Goal: Use online tool/utility: Utilize a website feature to perform a specific function

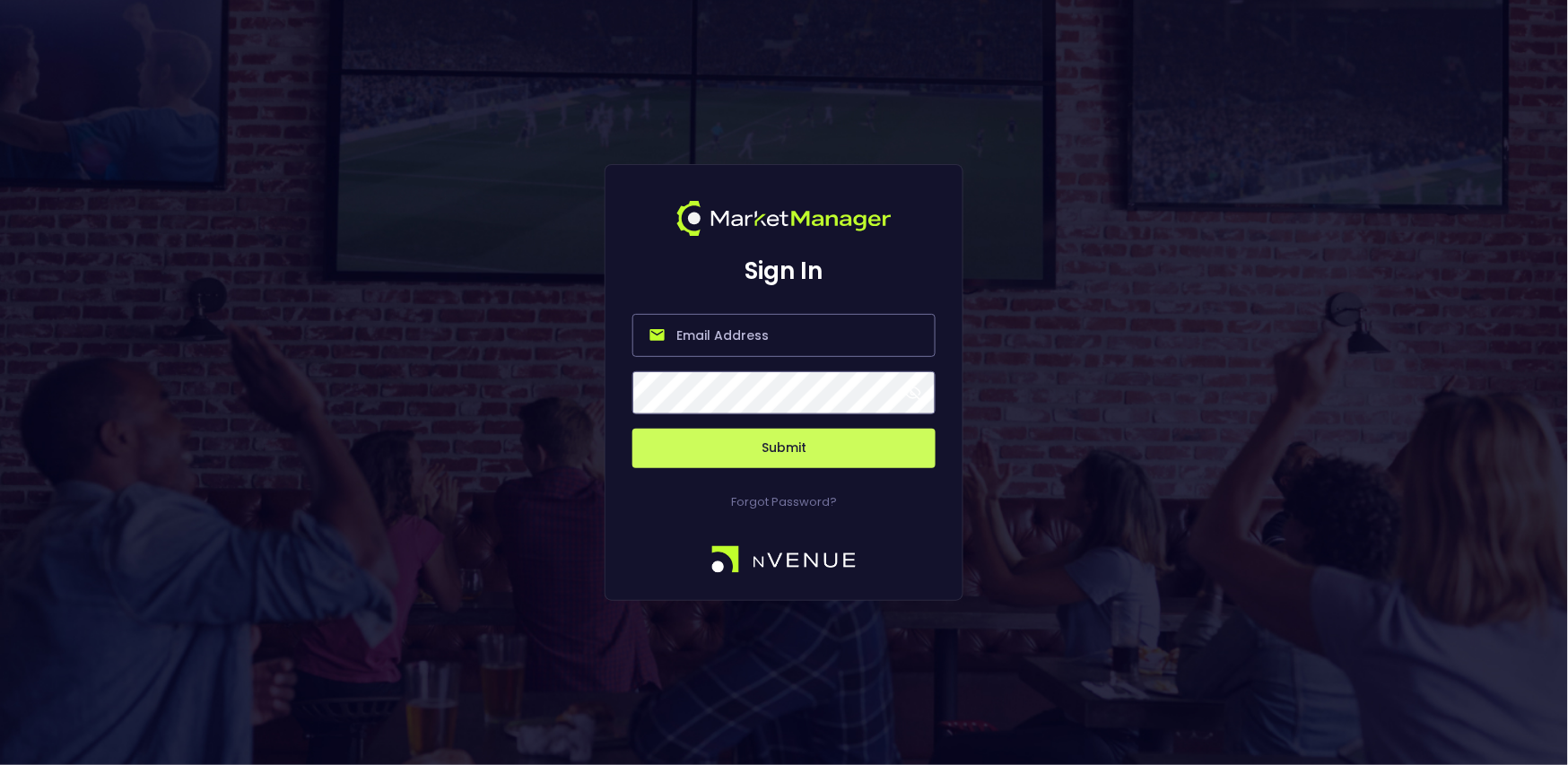
type input "[PERSON_NAME][EMAIL_ADDRESS][DOMAIN_NAME]"
click at [751, 436] on button "Submit" at bounding box center [784, 449] width 304 height 39
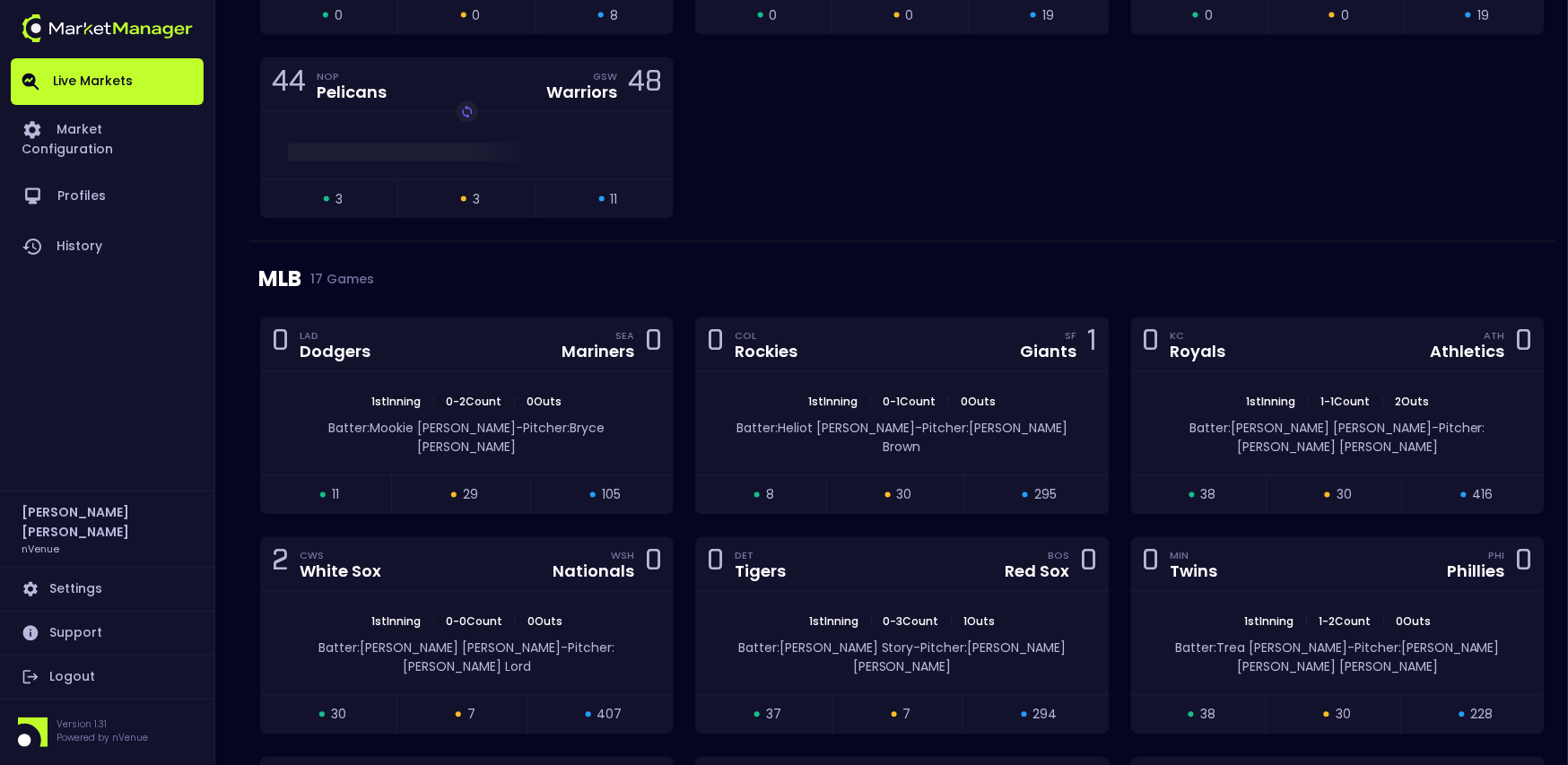
scroll to position [2972, 0]
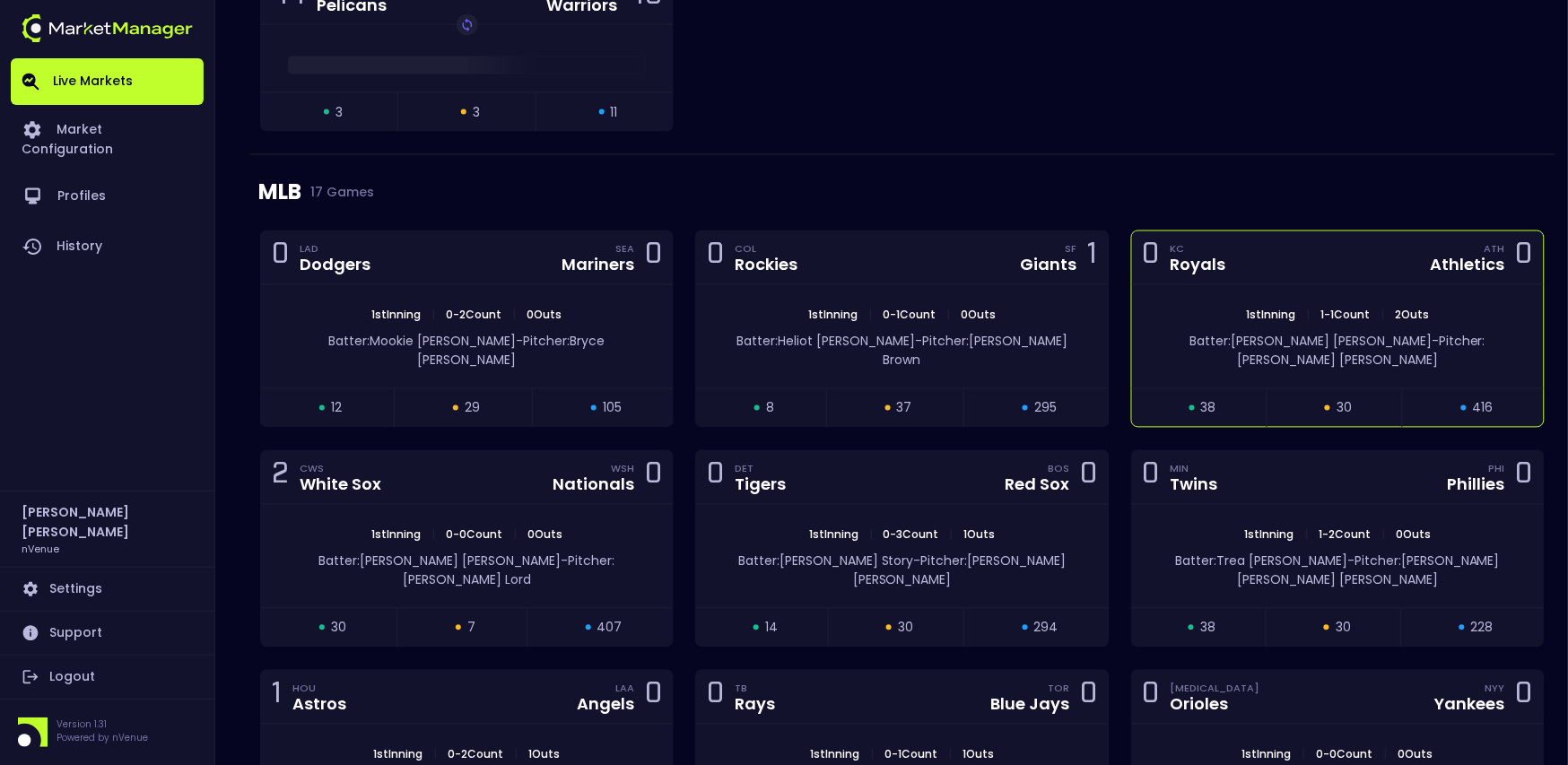
click at [1315, 279] on div "0 [PERSON_NAME] ATH Athletics 0" at bounding box center [1338, 258] width 412 height 54
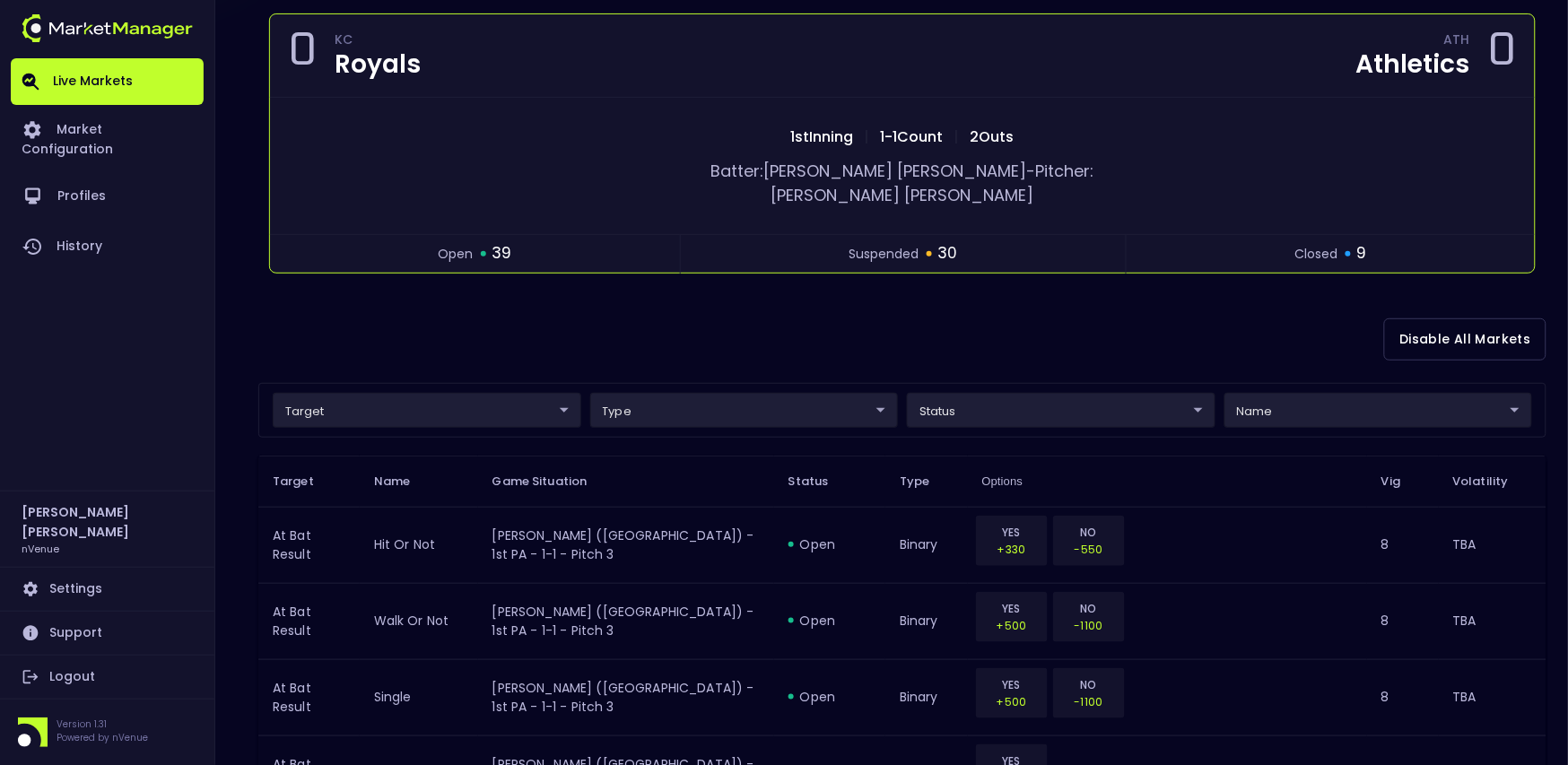
scroll to position [206, 0]
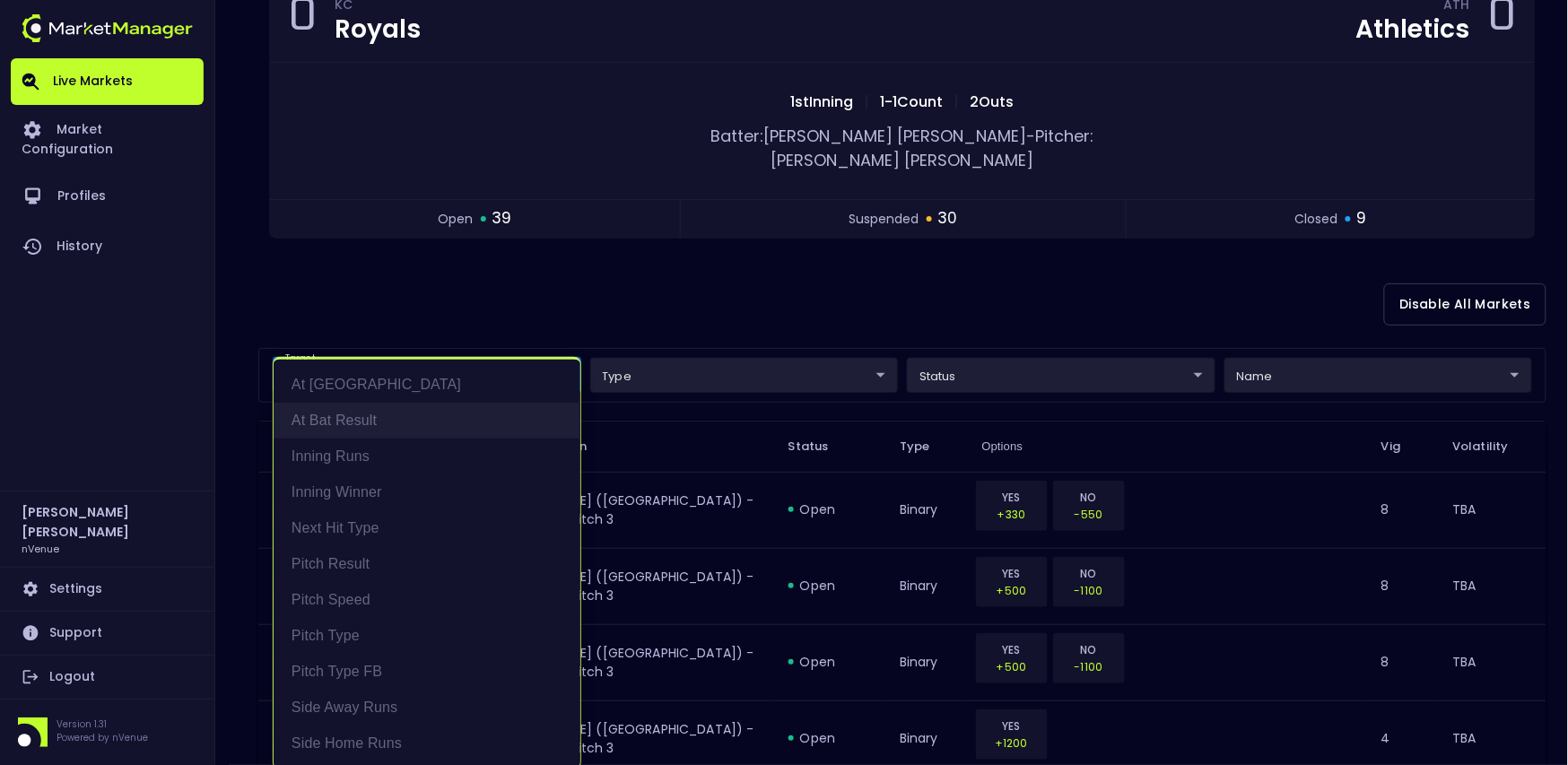
click at [469, 423] on li "At Bat Result" at bounding box center [426, 420] width 307 height 36
type input "At Bat Result"
click at [602, 278] on div at bounding box center [784, 382] width 1568 height 765
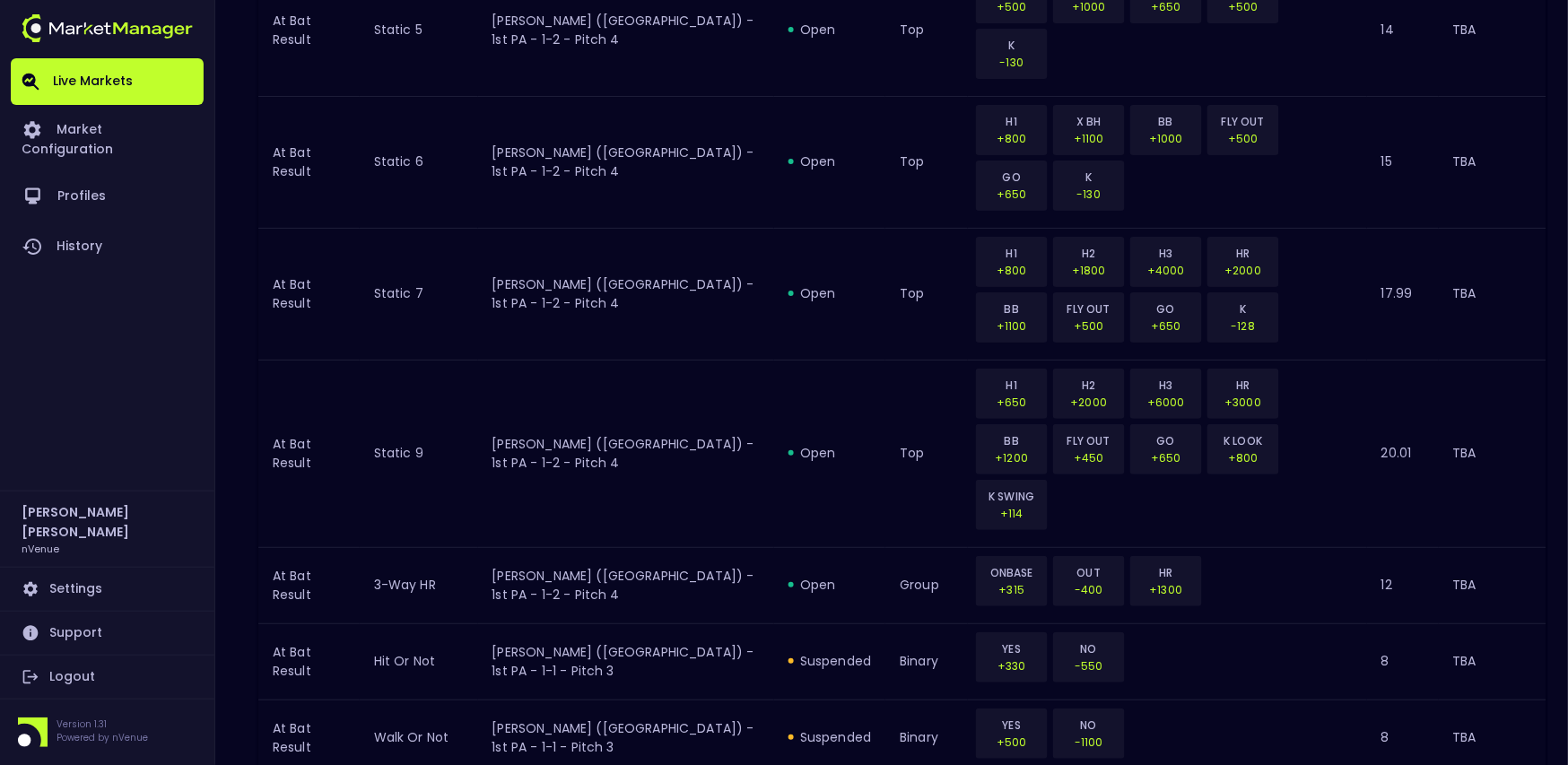
scroll to position [2057, 0]
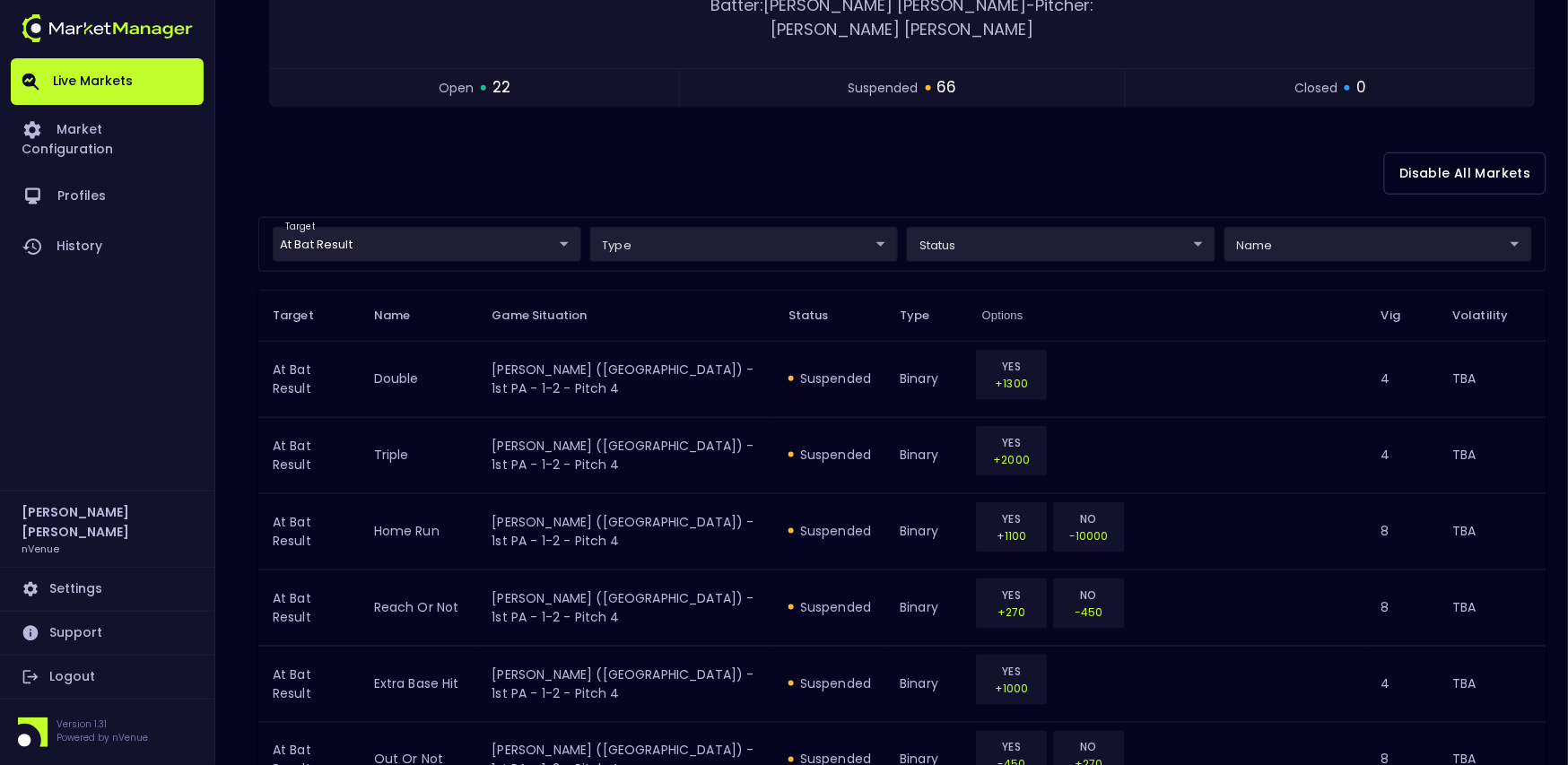
scroll to position [0, 0]
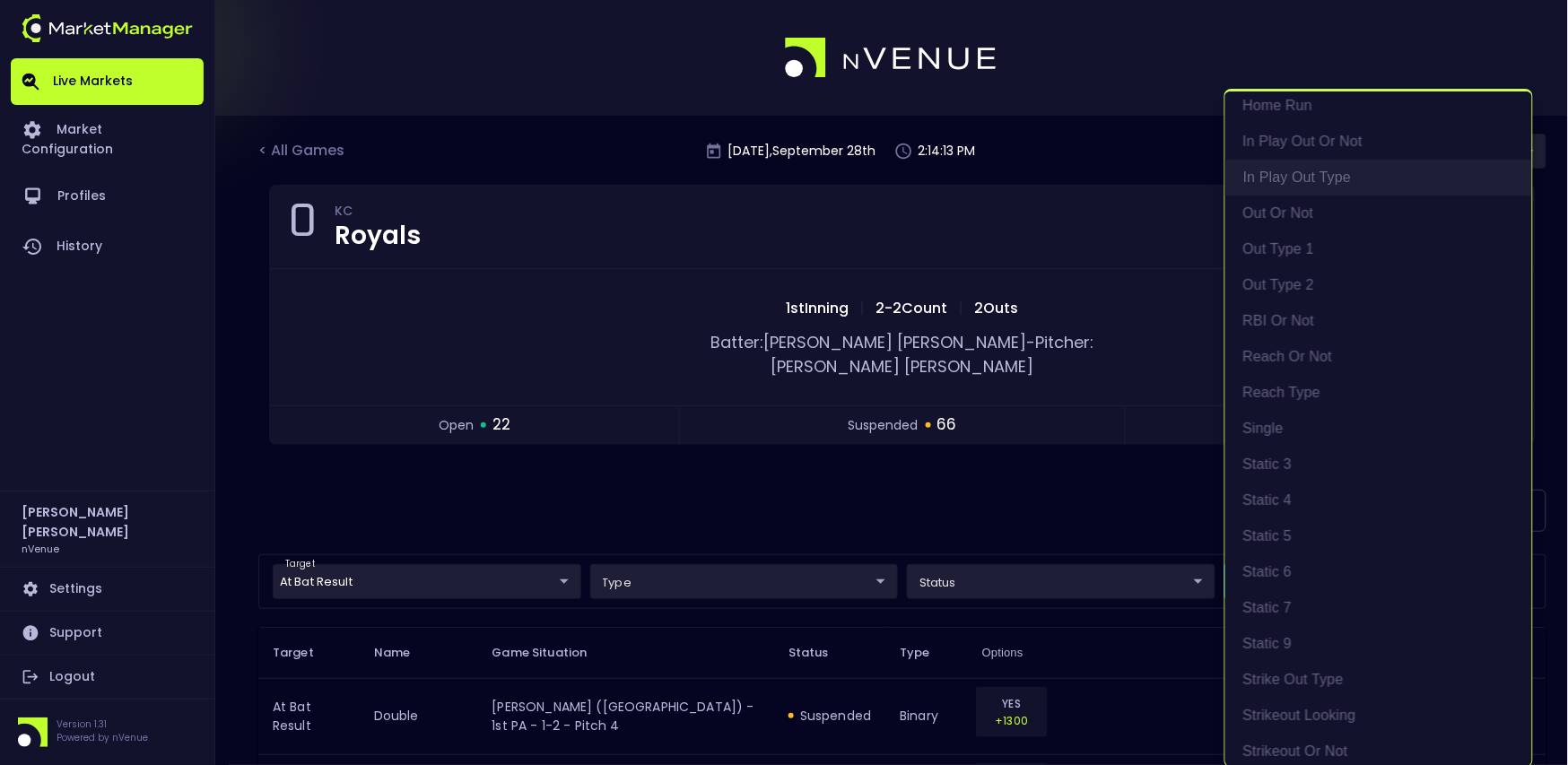
scroll to position [380, 0]
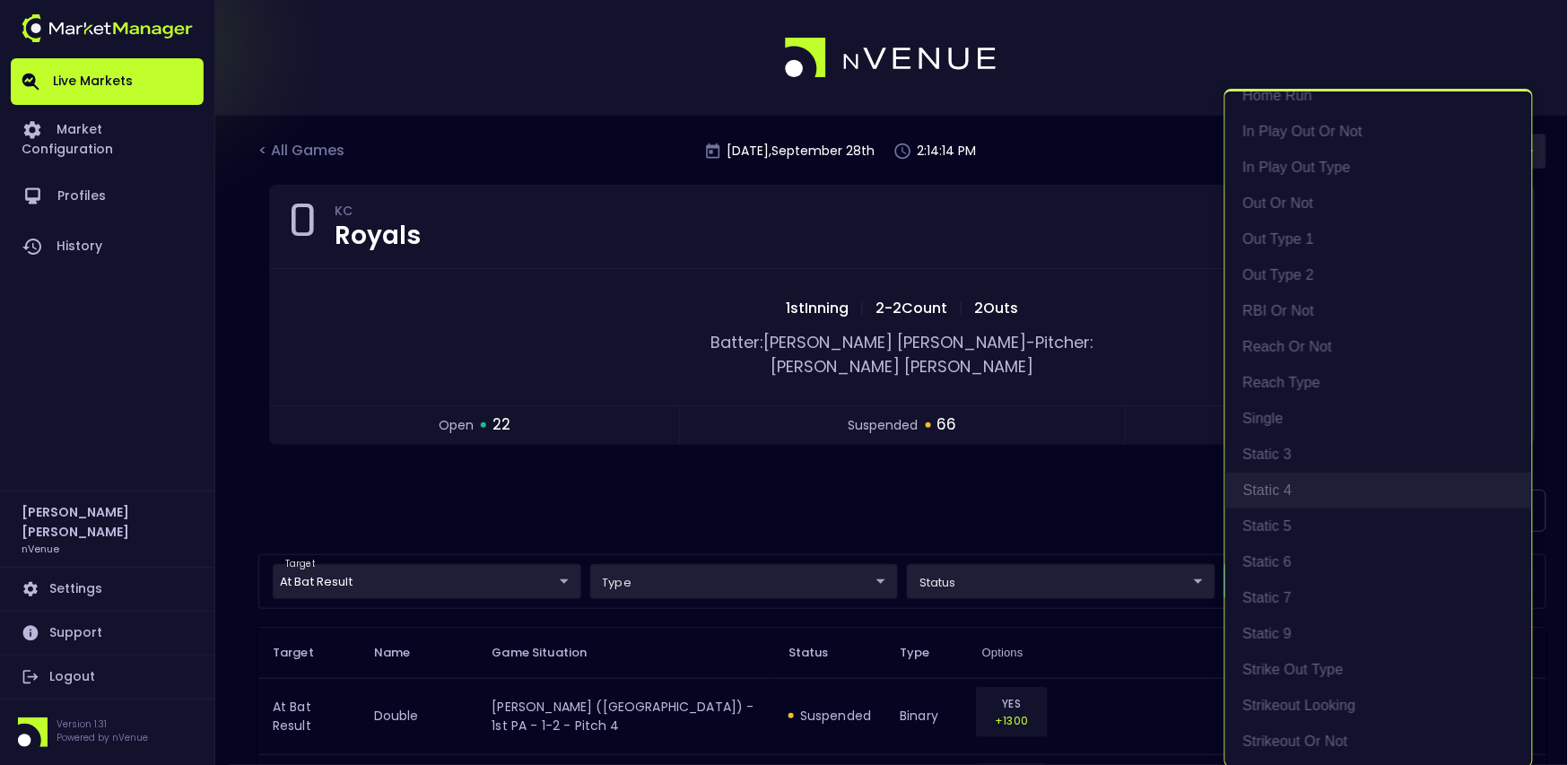
click at [1305, 493] on li "Static 4" at bounding box center [1378, 491] width 307 height 36
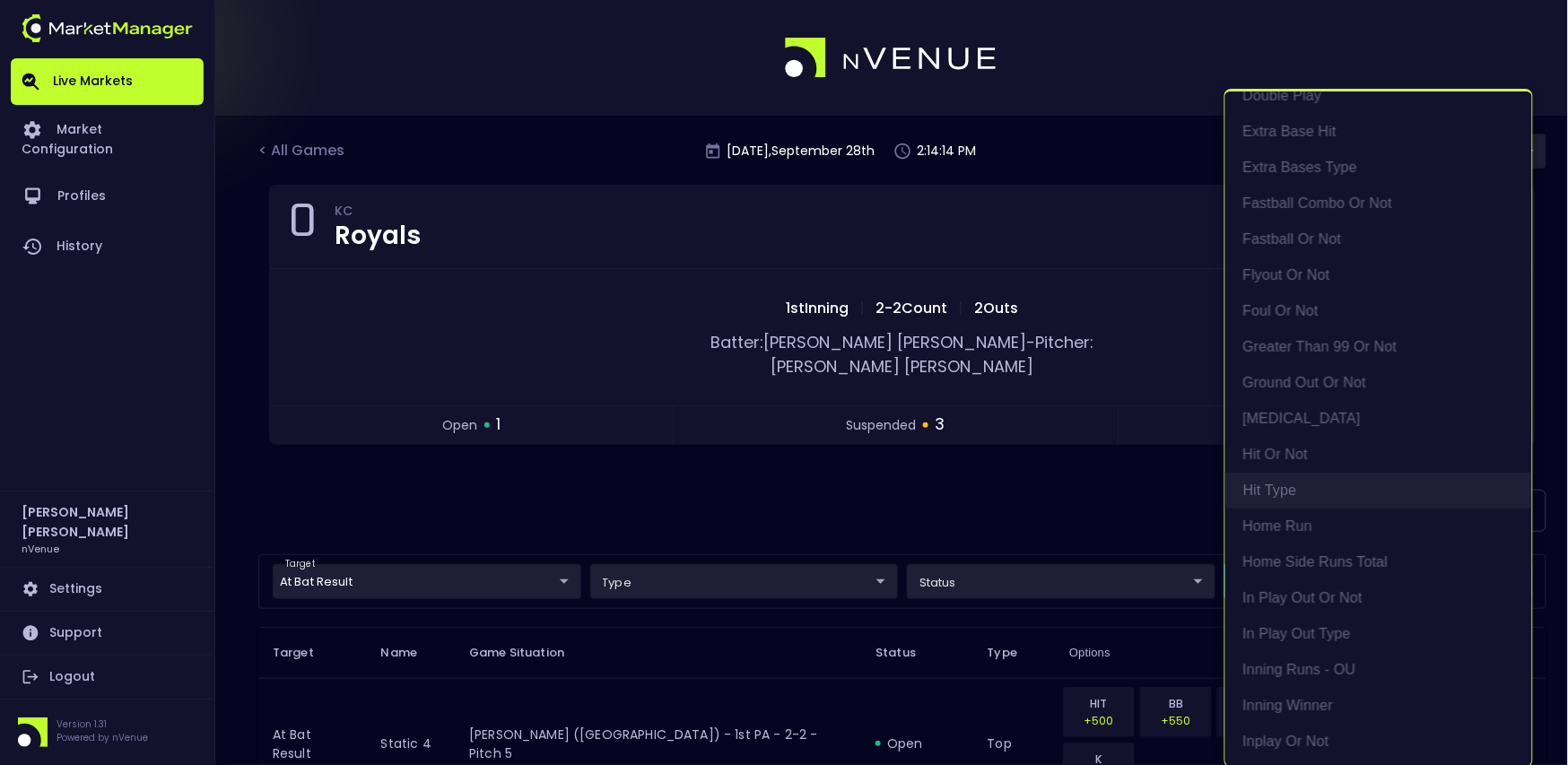
scroll to position [1623, 0]
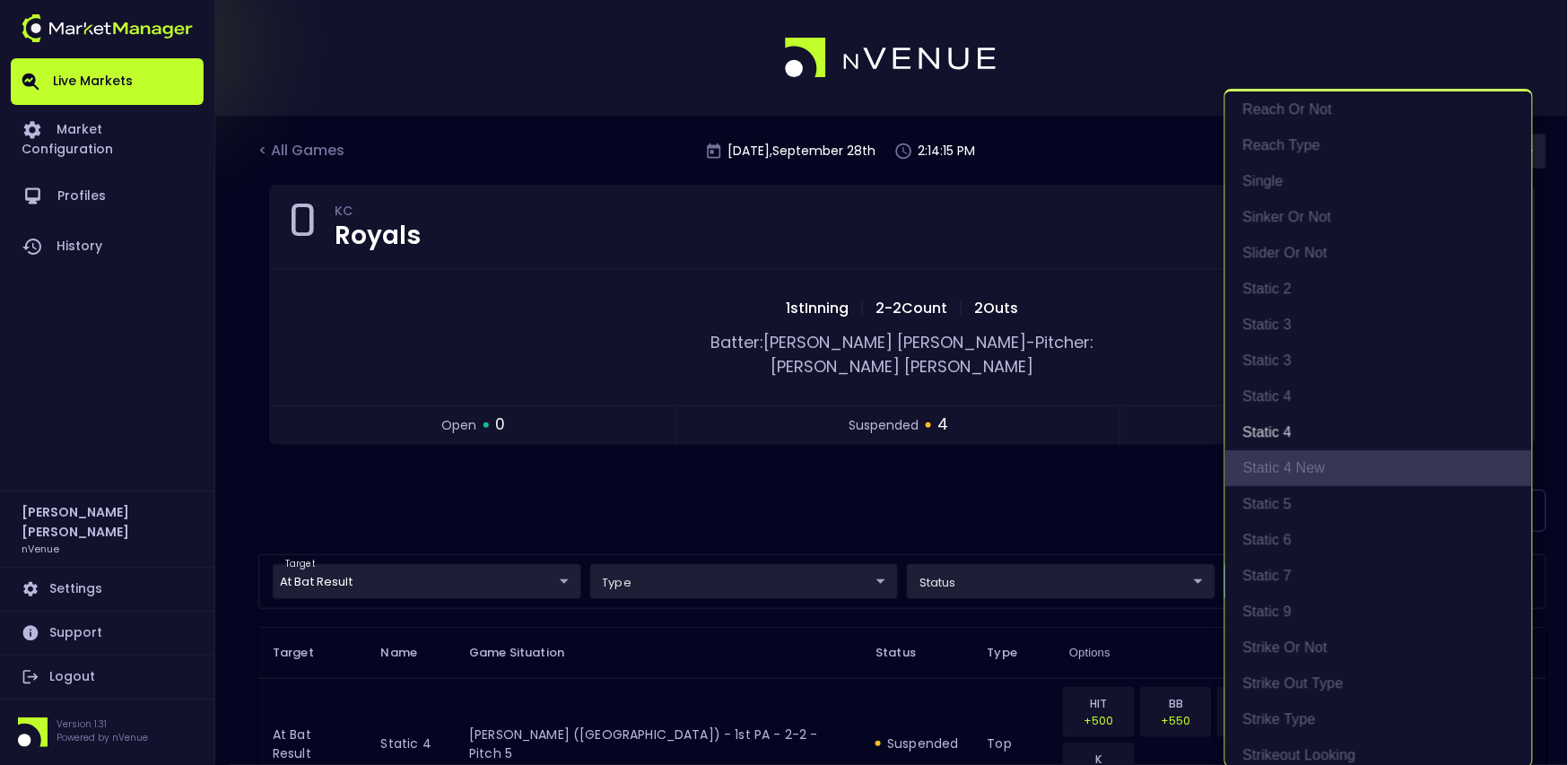
click at [1324, 472] on li "static 4 new" at bounding box center [1378, 468] width 307 height 36
type input "Static 4,static 4 new"
click at [1043, 439] on div at bounding box center [784, 382] width 1568 height 765
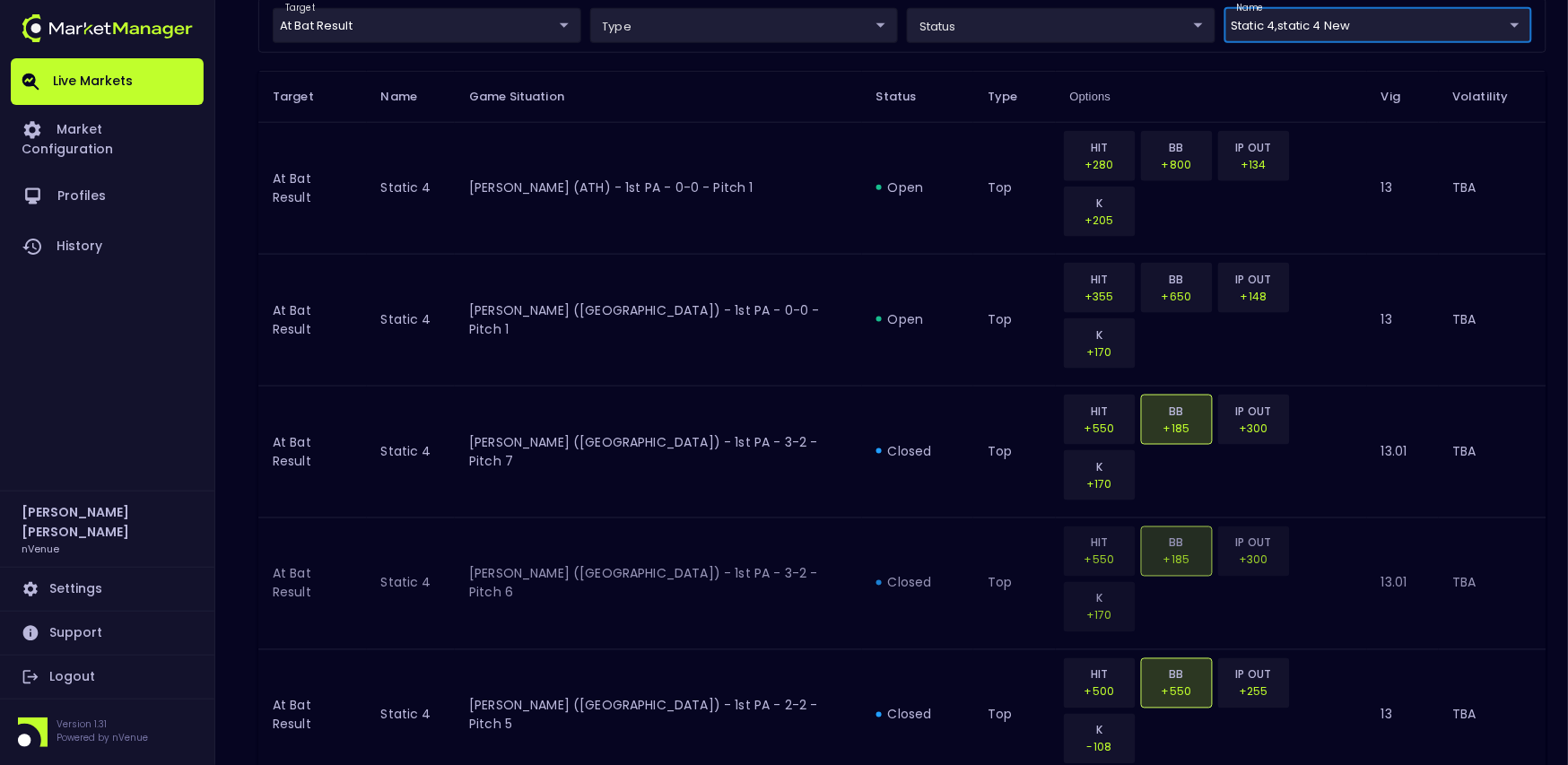
scroll to position [514, 0]
